Goal: Task Accomplishment & Management: Manage account settings

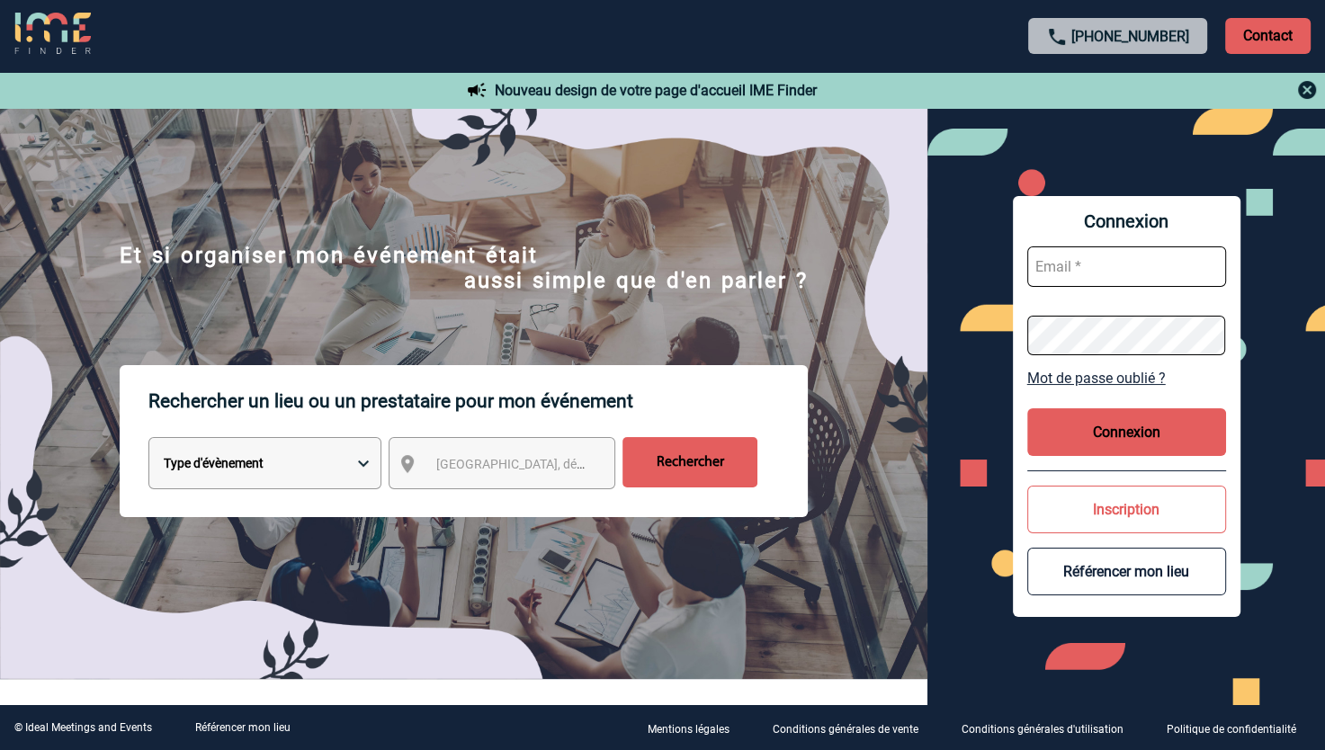
click at [1151, 277] on input "text" at bounding box center [1126, 266] width 199 height 40
click at [1141, 263] on input "text" at bounding box center [1126, 266] width 199 height 40
click at [993, 416] on div "Connexion v Mot de passe oublié ? Connexion Inscription Référencer mon lieu" at bounding box center [1126, 406] width 398 height 597
click at [1094, 426] on button "Connexion" at bounding box center [1126, 432] width 199 height 48
click at [1114, 267] on input "v" at bounding box center [1126, 266] width 199 height 40
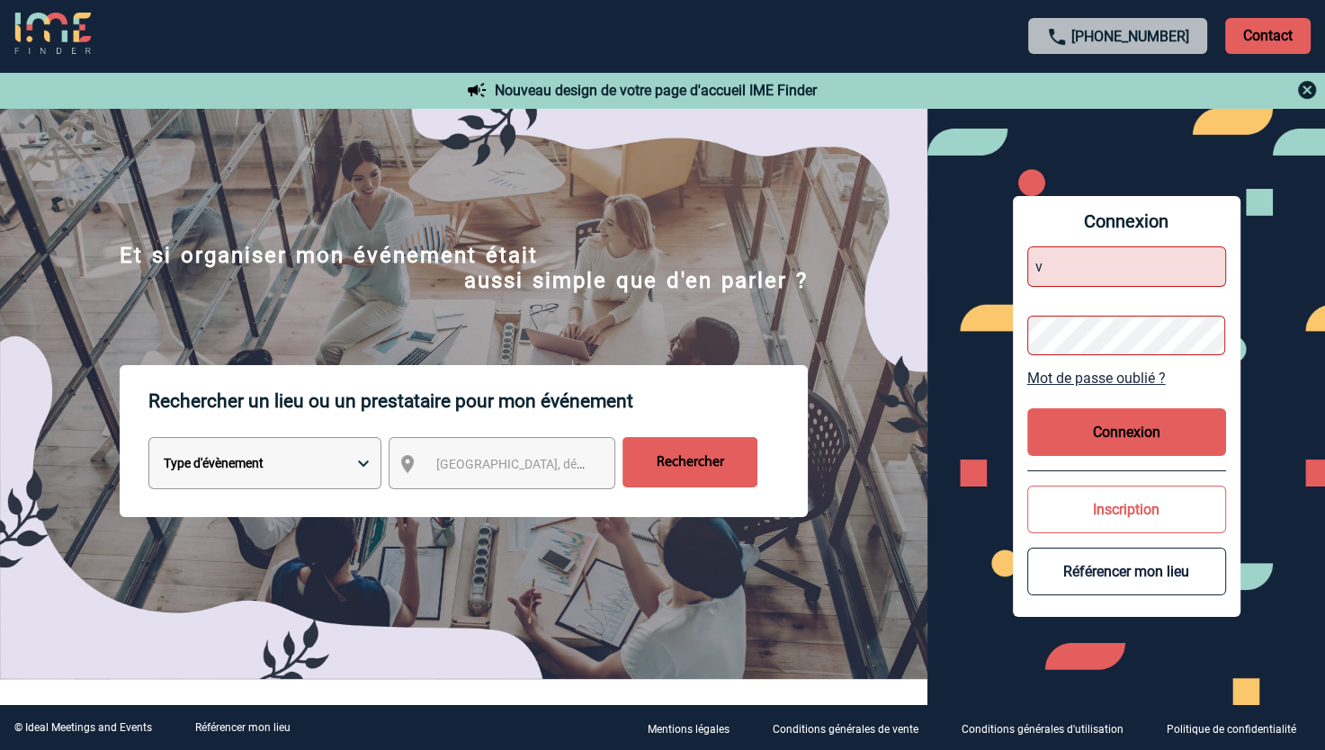
type input "valerie.dumonjones@sanofi.com"
click at [1111, 437] on button "Connexion" at bounding box center [1126, 432] width 199 height 48
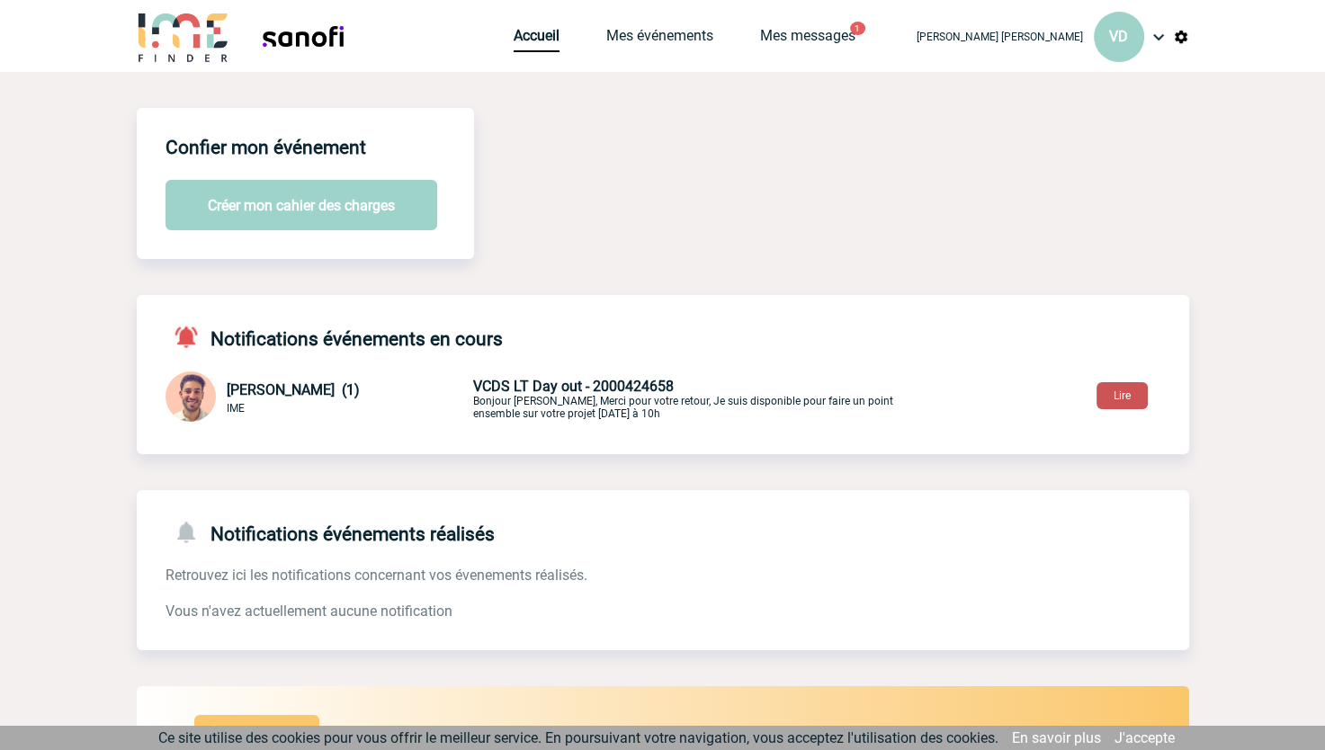
click at [1126, 392] on button "Lire" at bounding box center [1122, 395] width 51 height 27
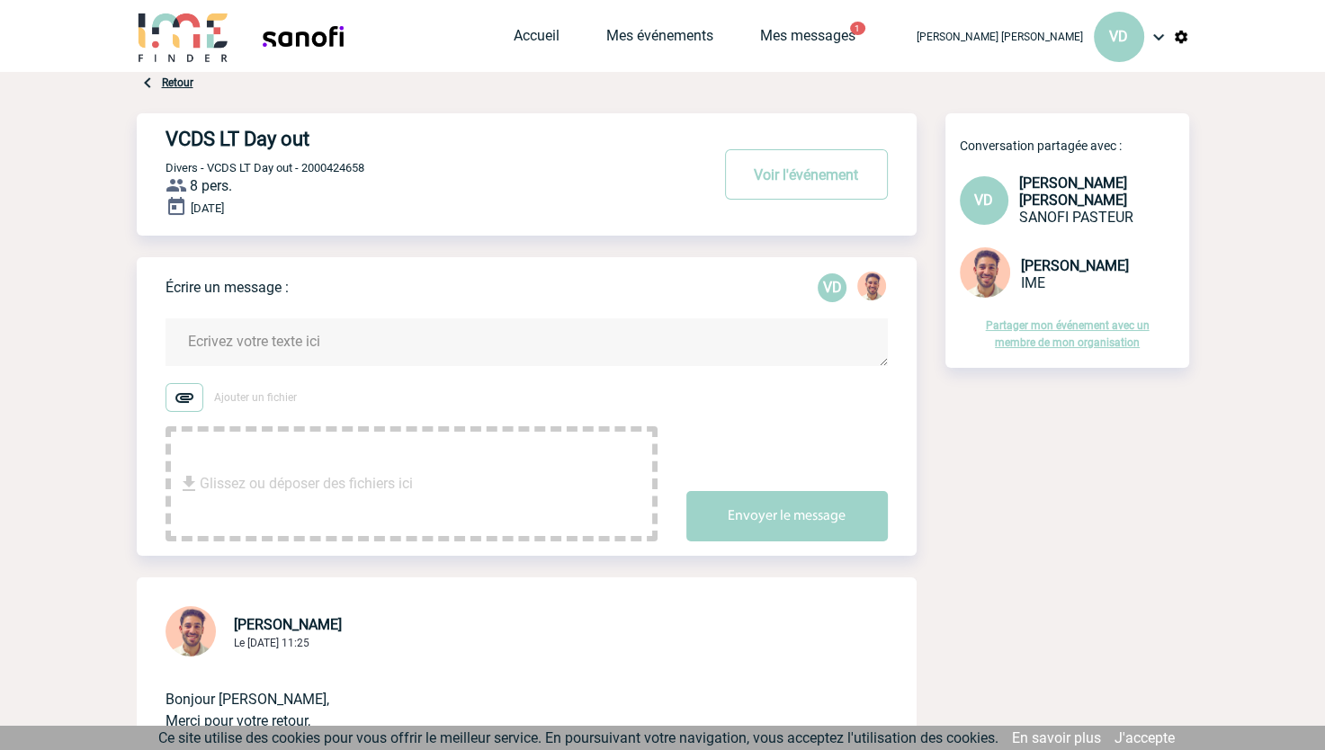
click at [873, 25] on div "Accueil Mes événements Mes messages 1 Projet, client Projet, client" at bounding box center [706, 36] width 385 height 72
click at [855, 39] on link "Mes messages" at bounding box center [807, 39] width 95 height 25
